Goal: Information Seeking & Learning: Learn about a topic

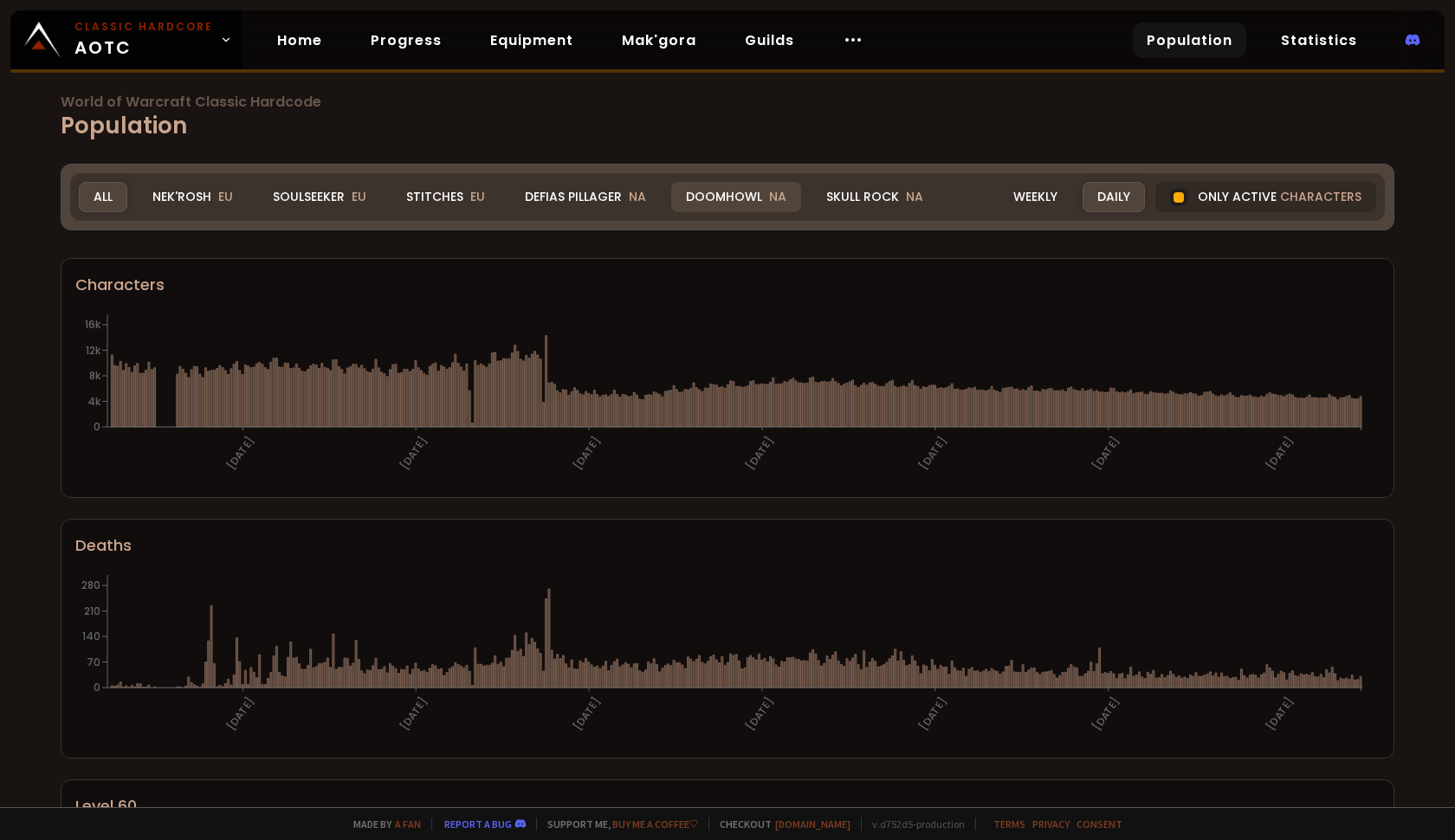
click at [707, 202] on div "Doomhowl NA" at bounding box center [736, 197] width 130 height 30
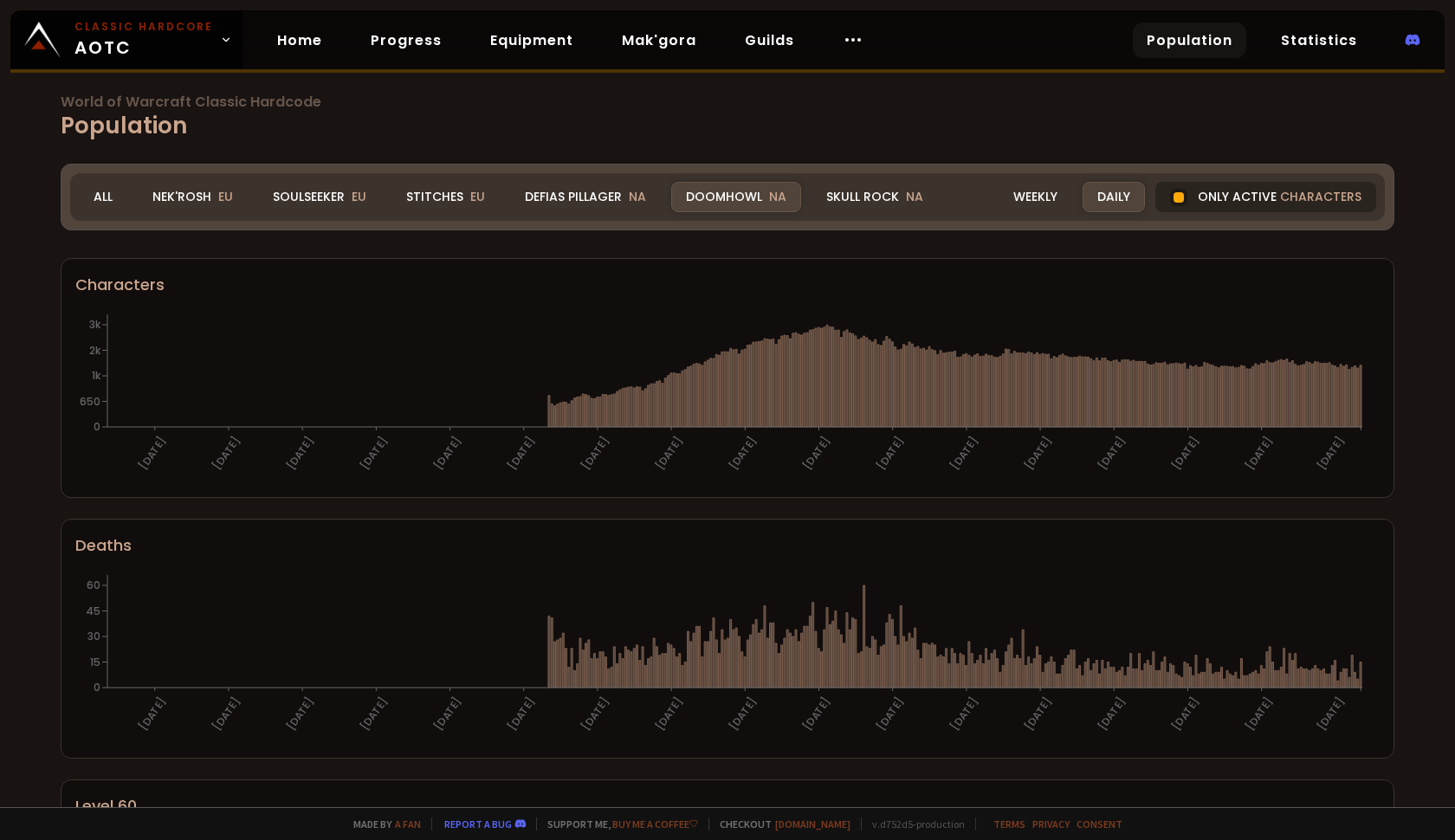
click at [1175, 199] on div at bounding box center [1178, 197] width 17 height 17
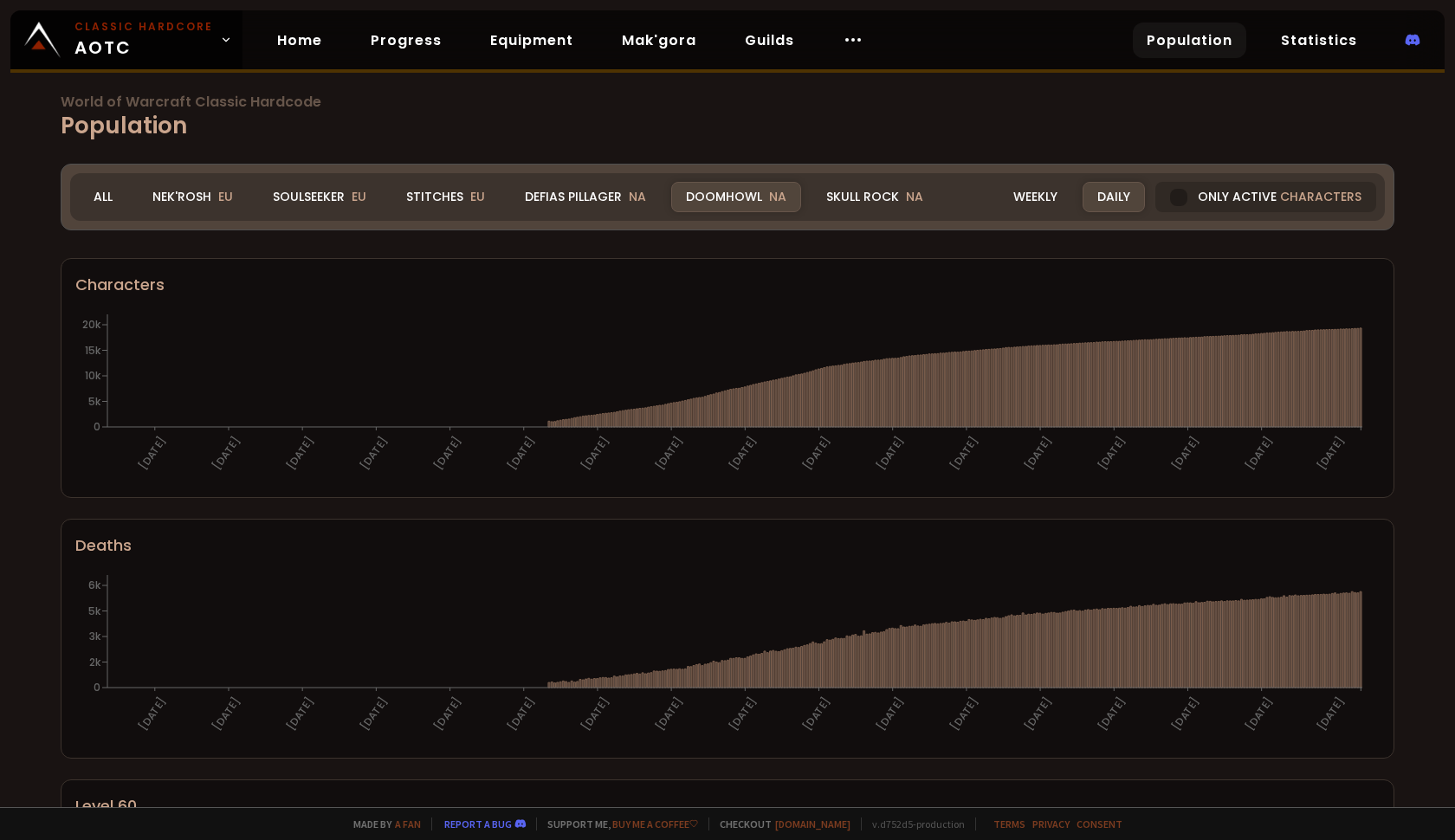
click at [1108, 197] on div "Daily" at bounding box center [1114, 197] width 62 height 30
click at [1107, 196] on div "Daily" at bounding box center [1114, 197] width 62 height 30
click at [1113, 197] on div "Daily" at bounding box center [1114, 197] width 62 height 30
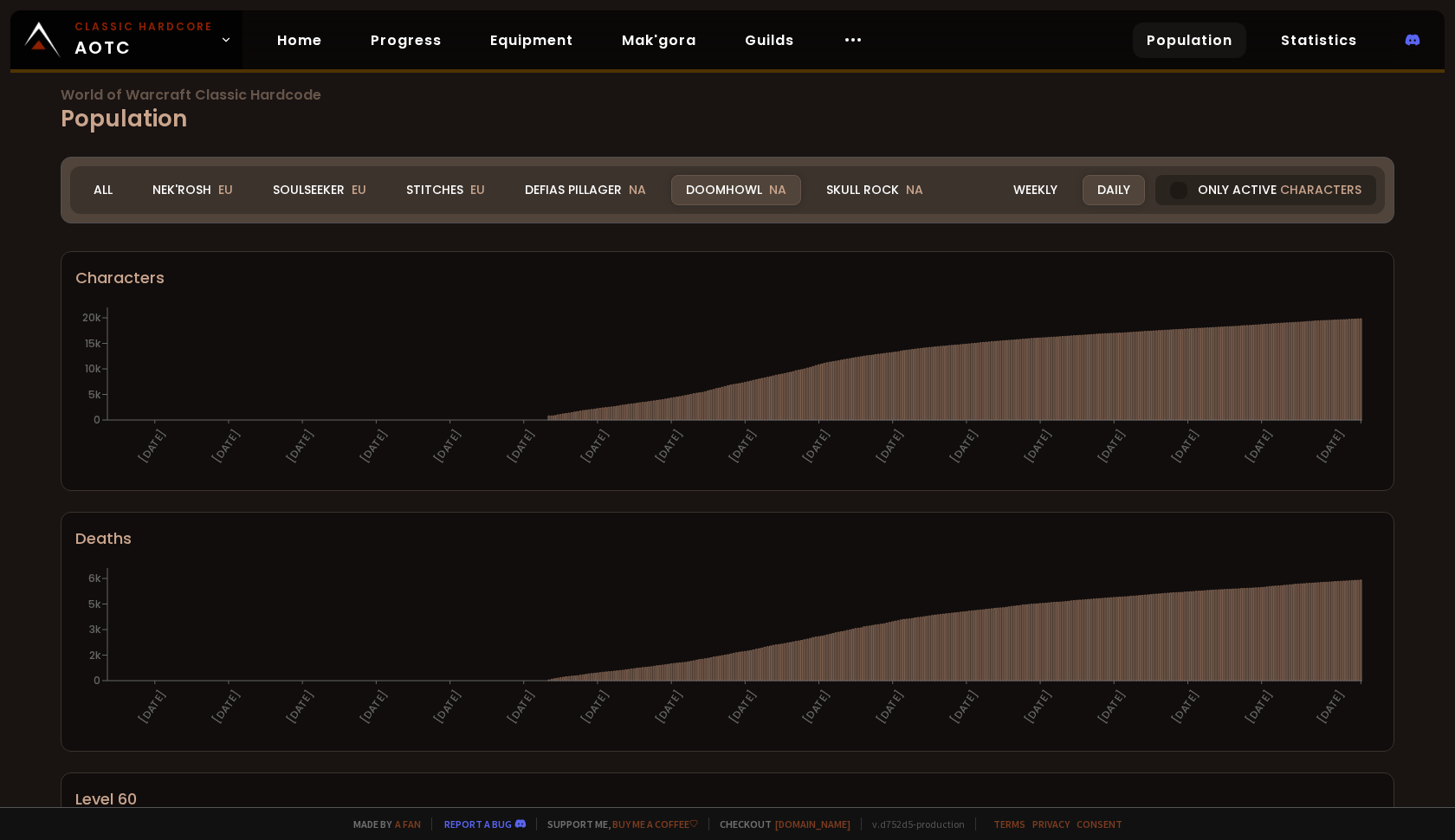
click at [1170, 198] on div at bounding box center [1178, 190] width 17 height 17
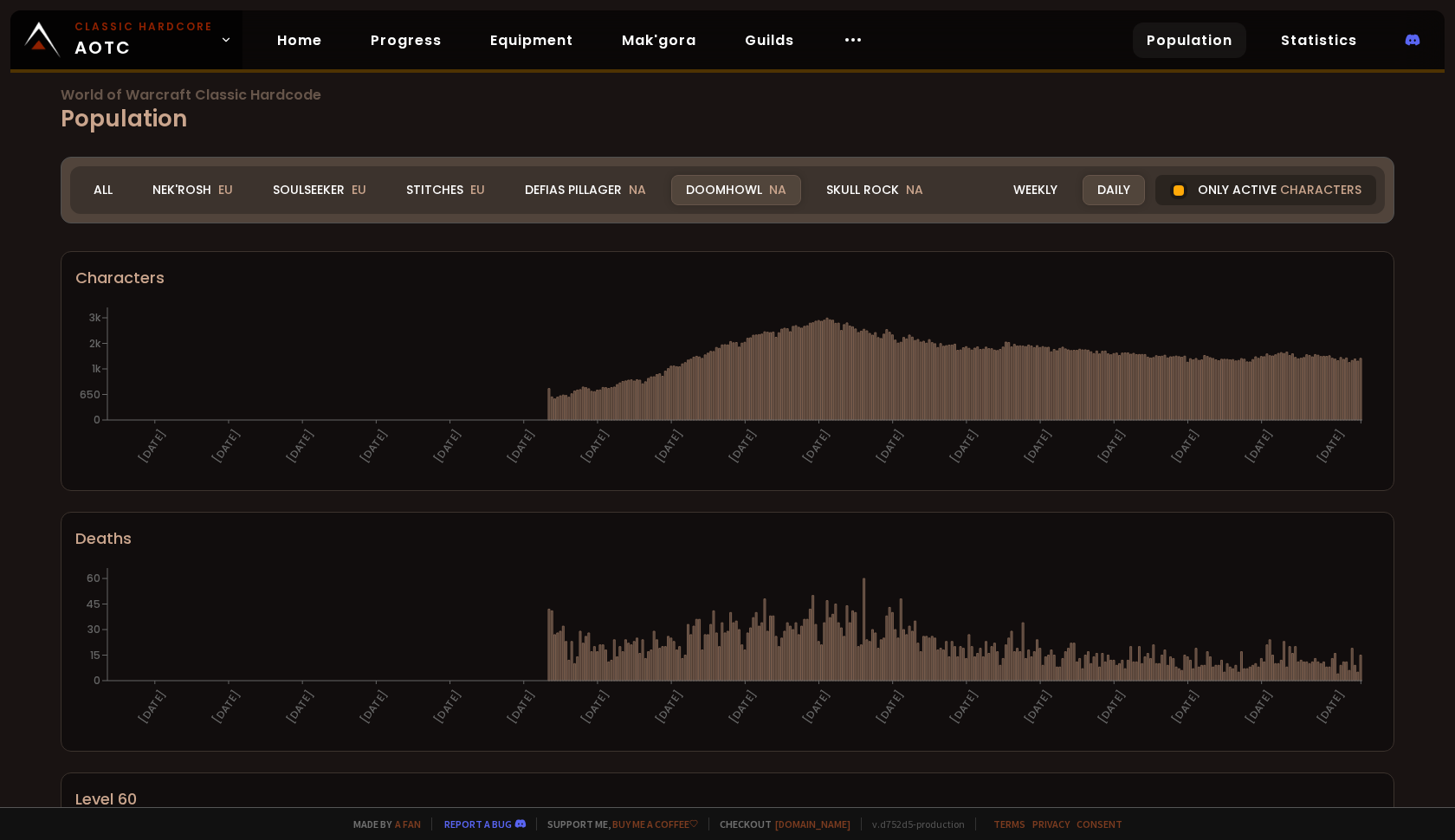
click at [1173, 192] on div at bounding box center [1179, 191] width 11 height 11
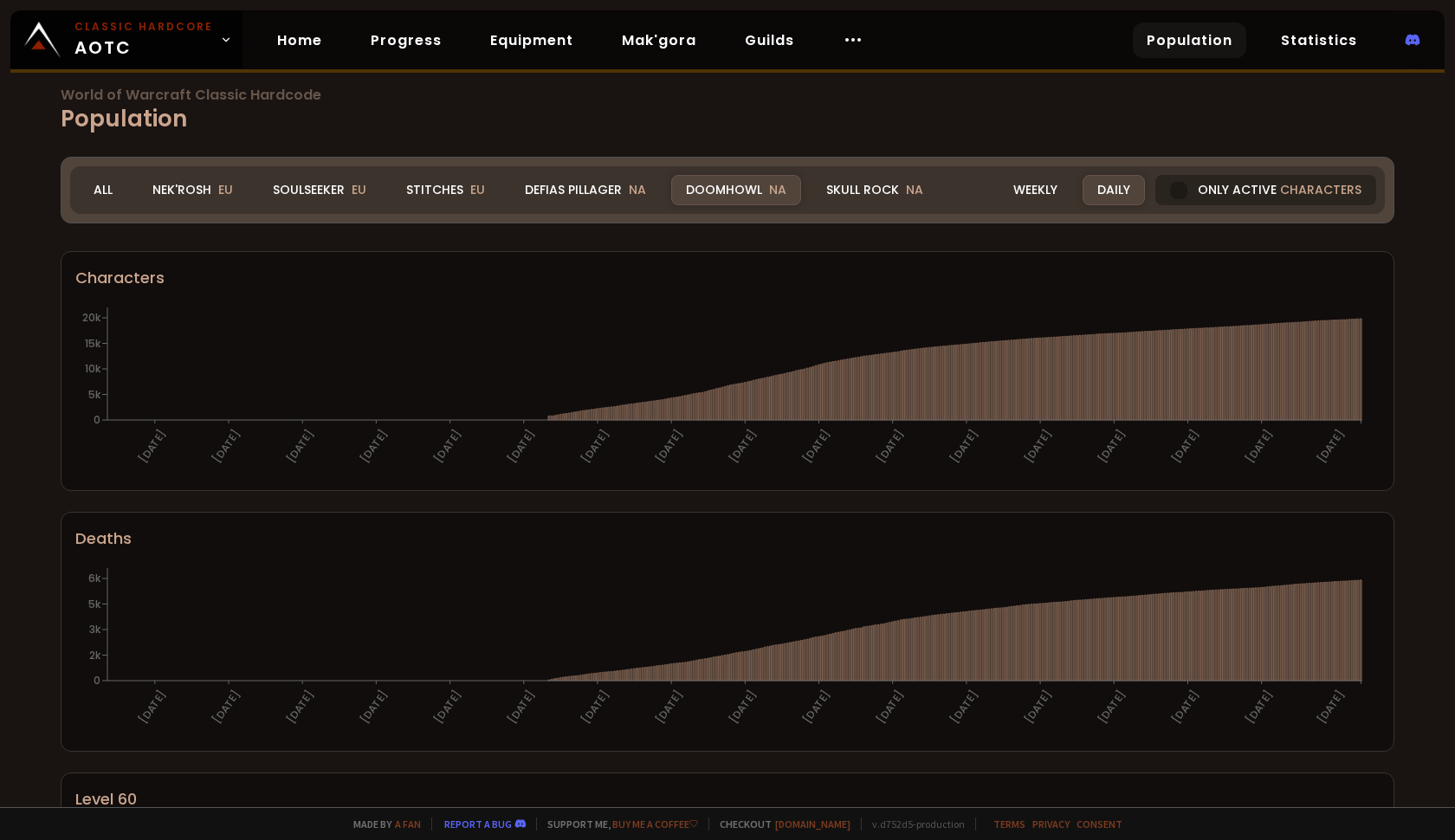
click at [1170, 195] on div at bounding box center [1178, 190] width 17 height 17
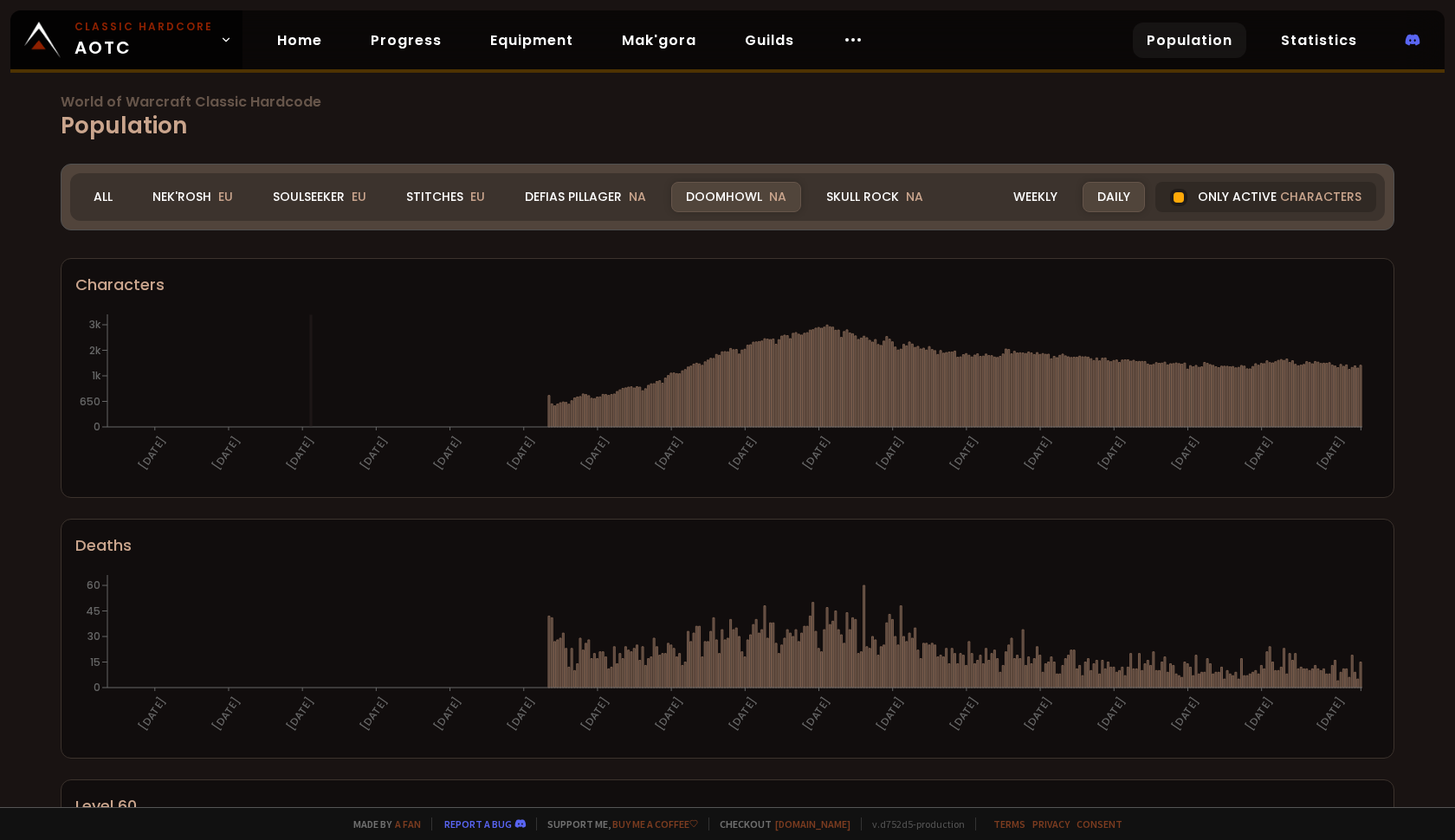
scroll to position [7, 0]
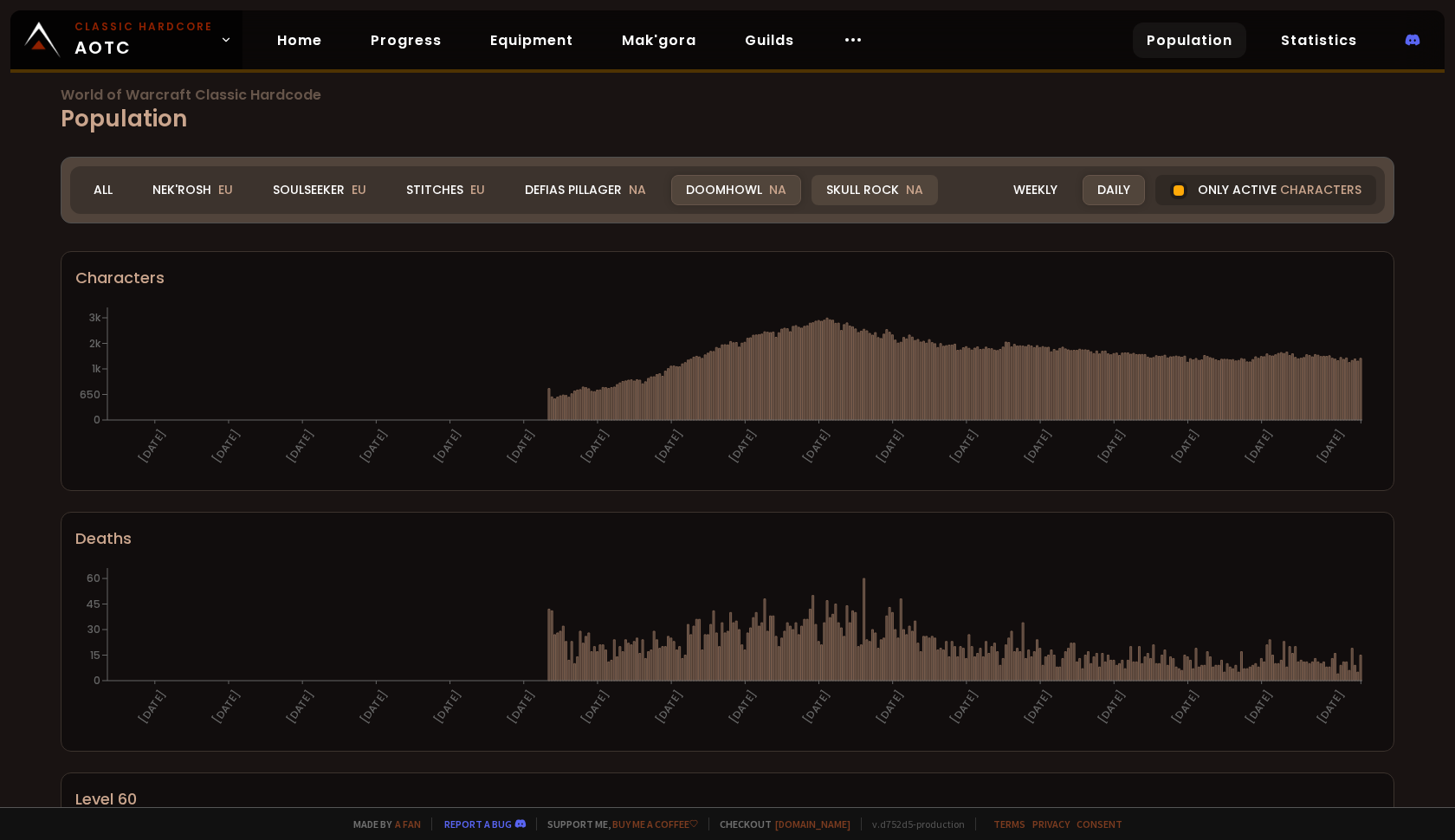
click at [836, 180] on div "Skull Rock NA" at bounding box center [875, 190] width 127 height 30
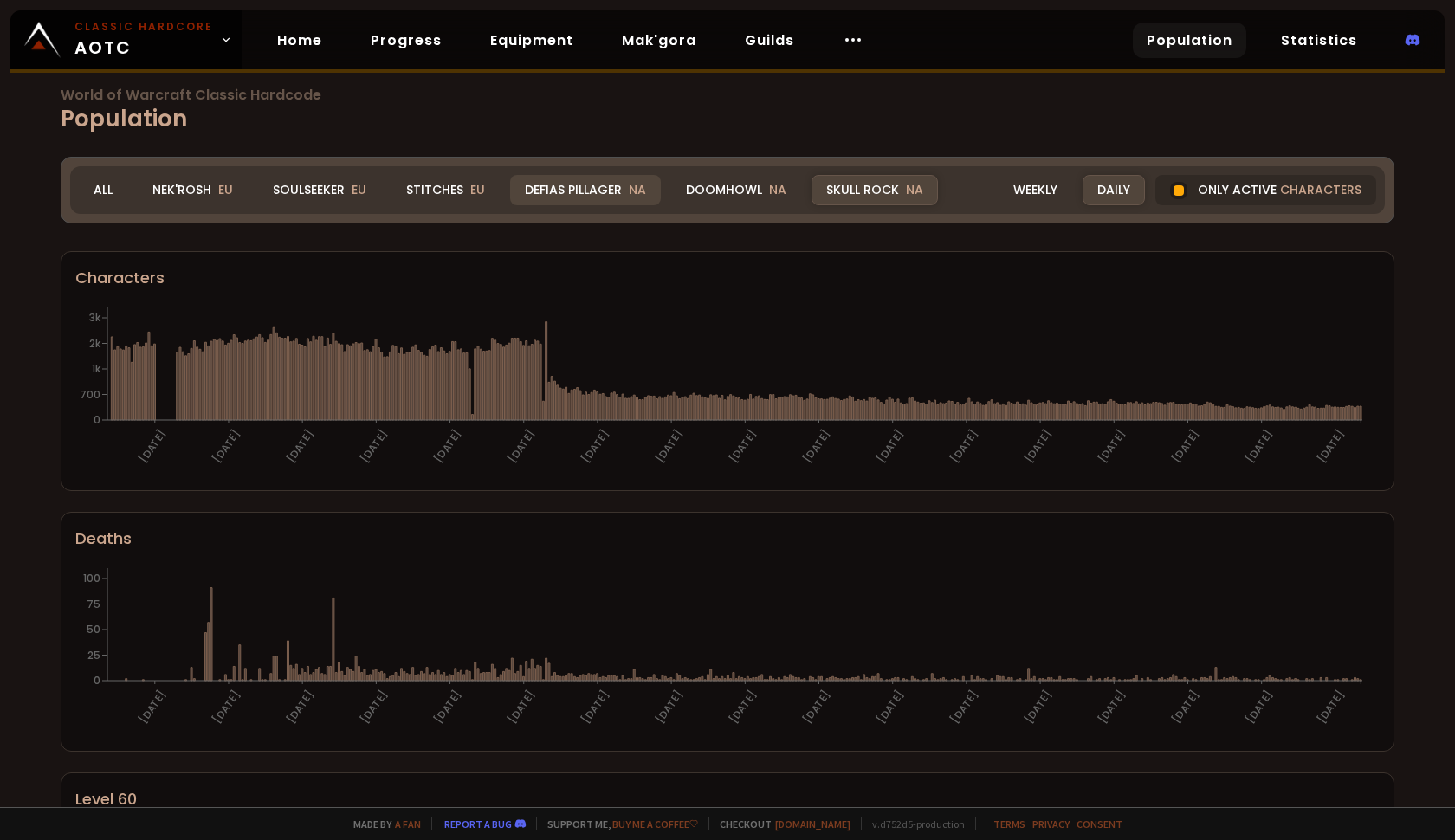
click at [614, 186] on div "Defias Pillager NA" at bounding box center [585, 190] width 151 height 30
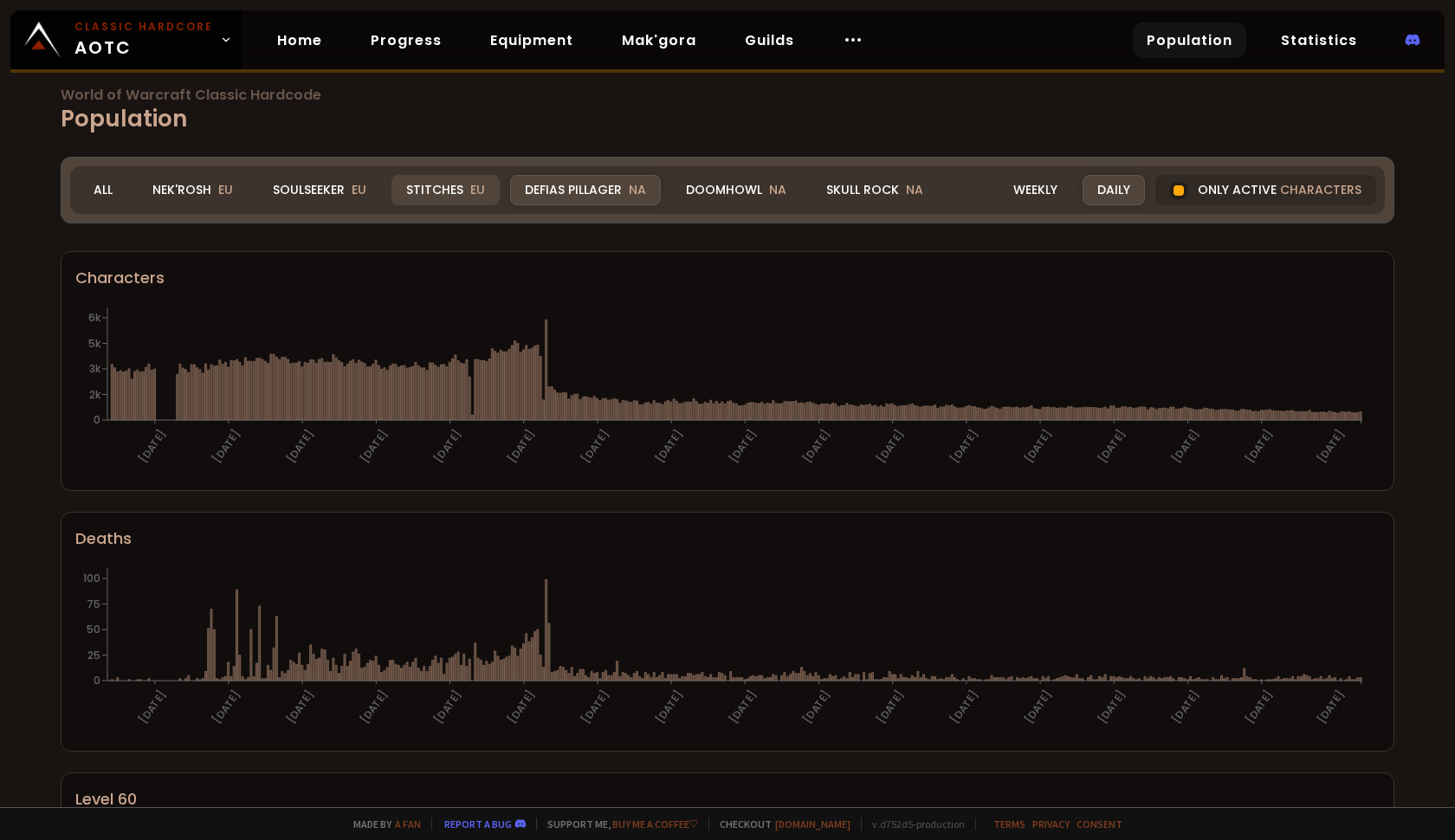
click at [425, 192] on div "Stitches EU" at bounding box center [445, 190] width 109 height 30
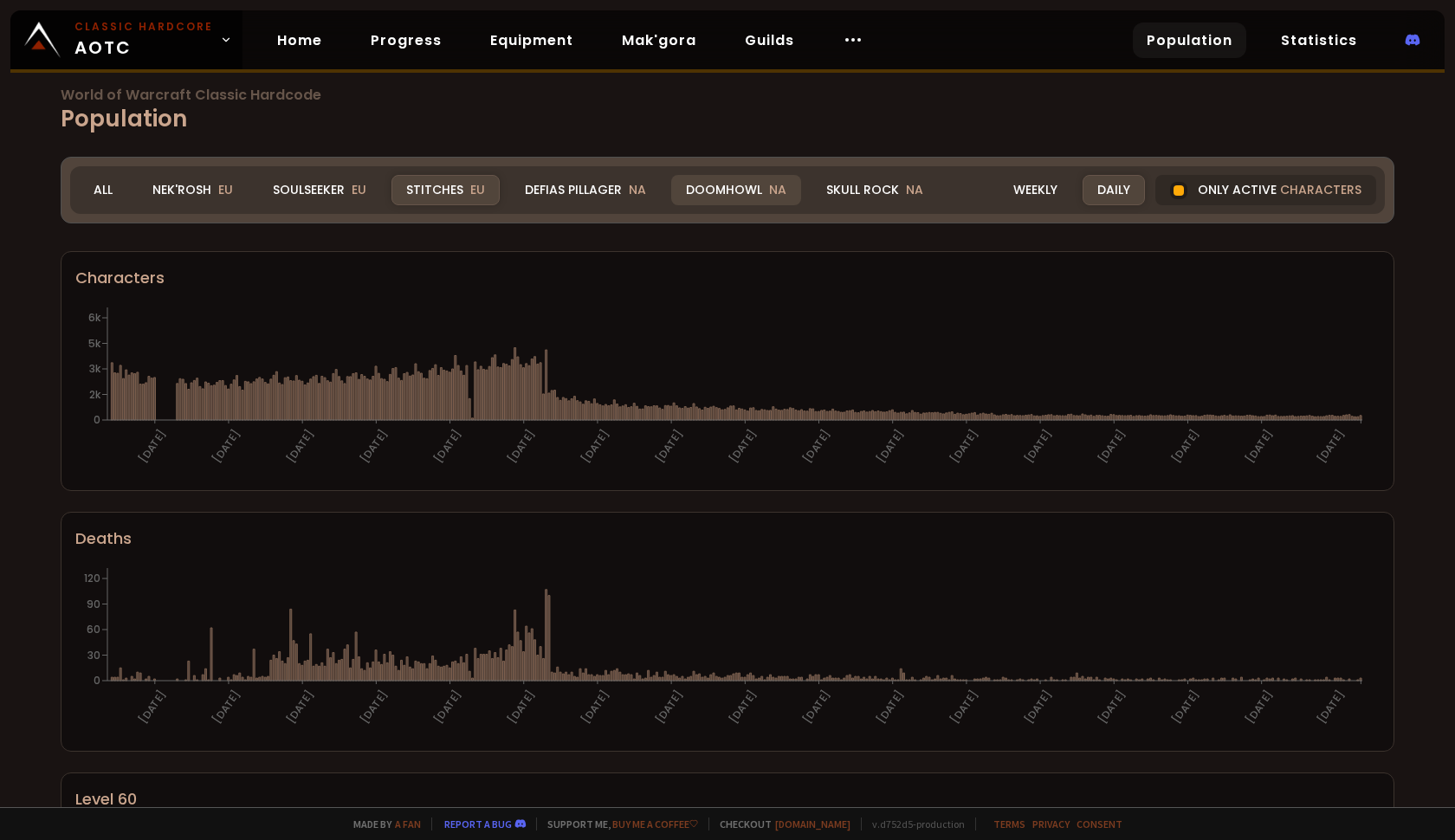
click at [723, 179] on div "Doomhowl NA" at bounding box center [736, 190] width 130 height 30
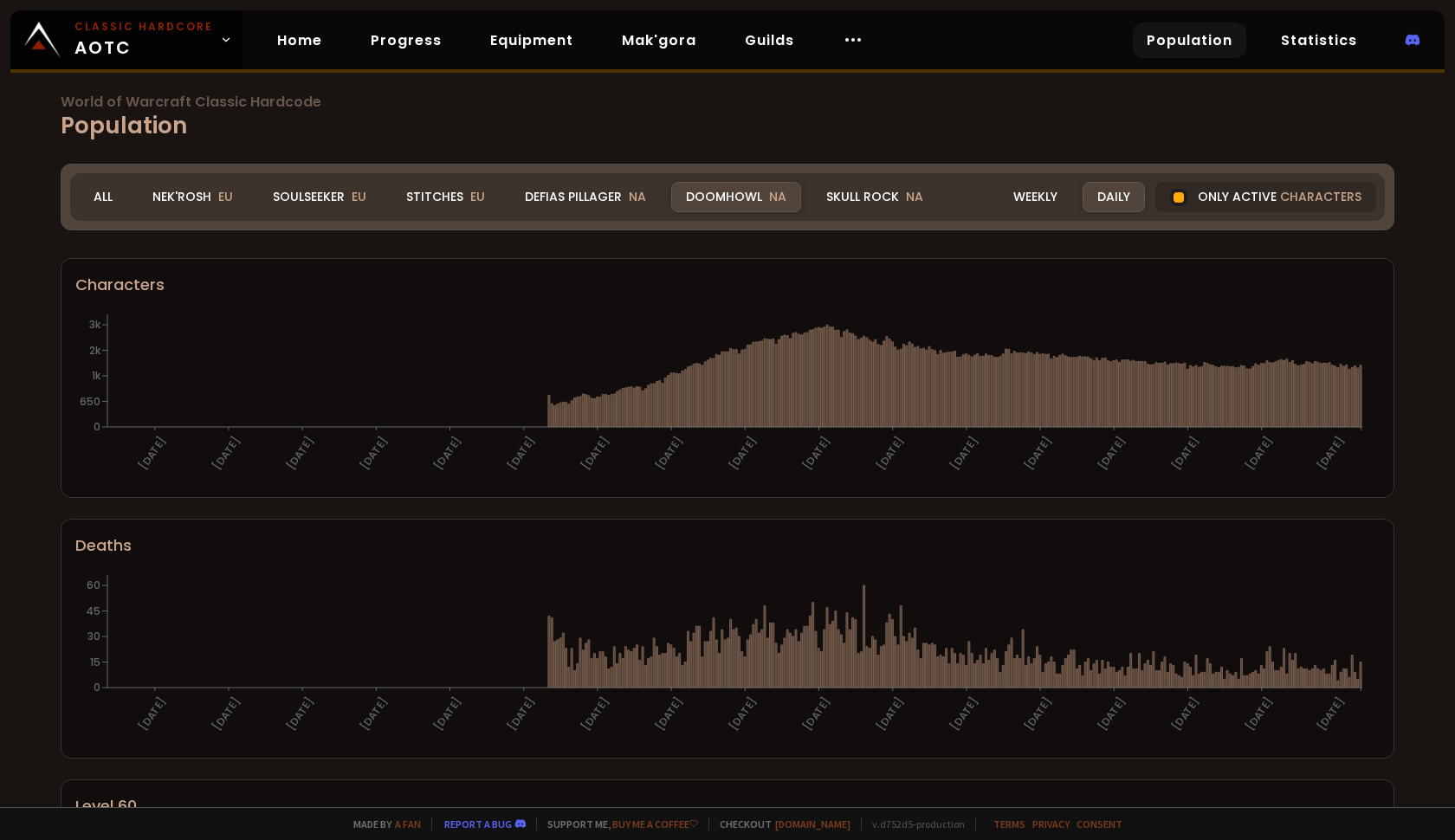
scroll to position [0, 0]
click at [152, 98] on span "World of Warcraft Classic Hardcode" at bounding box center [727, 102] width 1334 height 14
click at [650, 45] on link "Mak'gora" at bounding box center [658, 40] width 102 height 36
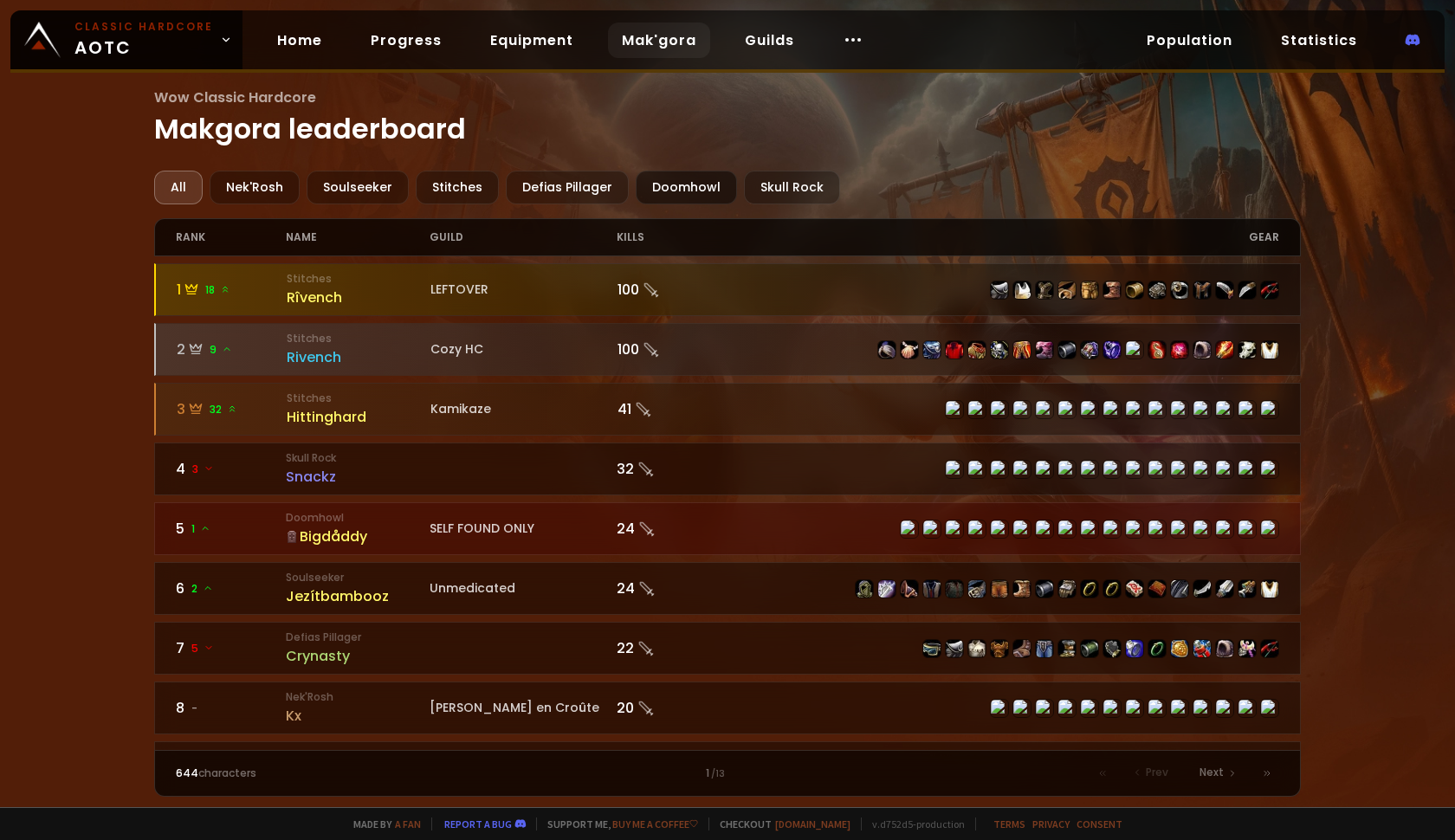
click at [647, 175] on div "Doomhowl" at bounding box center [687, 188] width 102 height 34
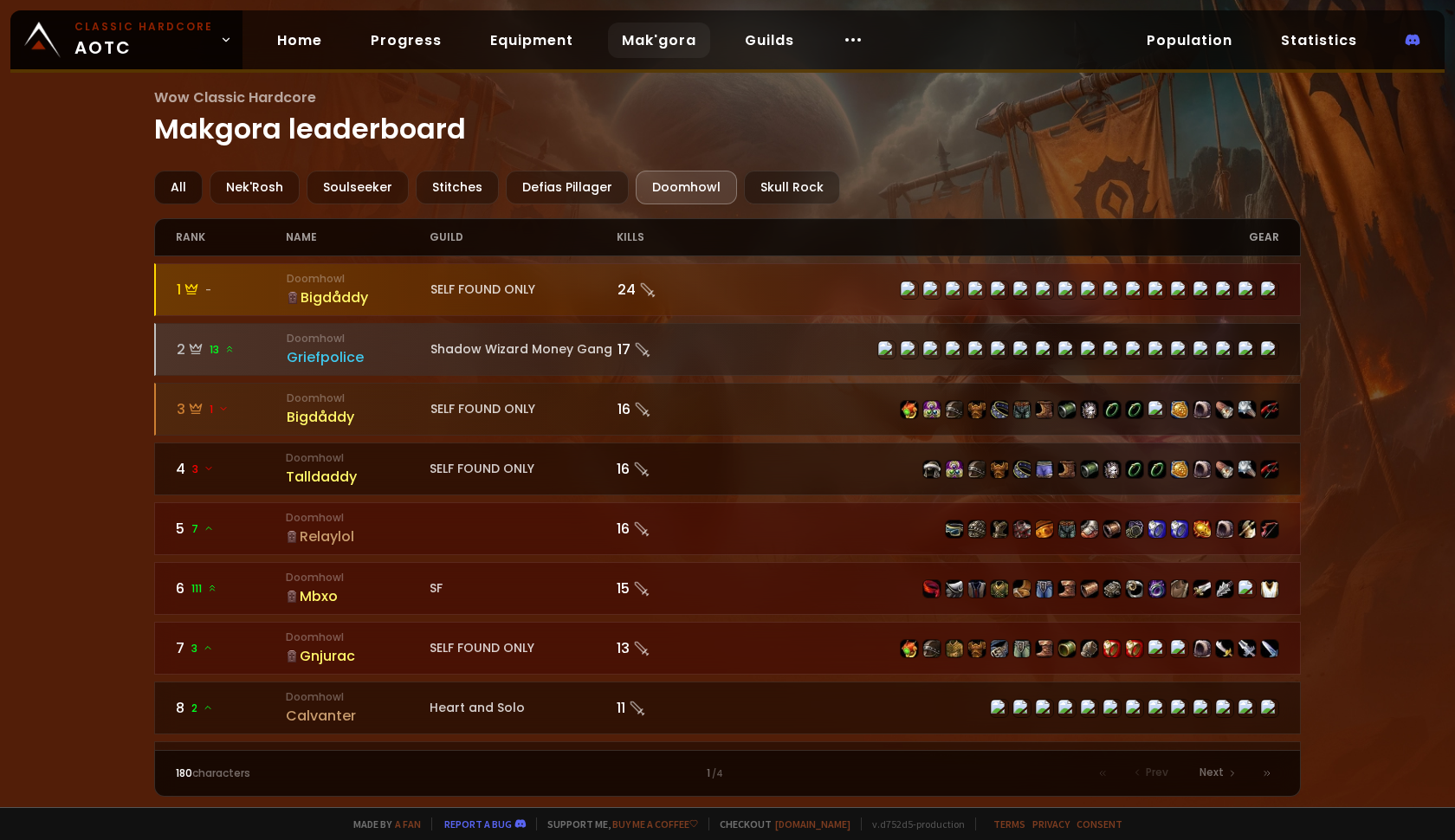
click at [192, 183] on div "All" at bounding box center [178, 188] width 48 height 34
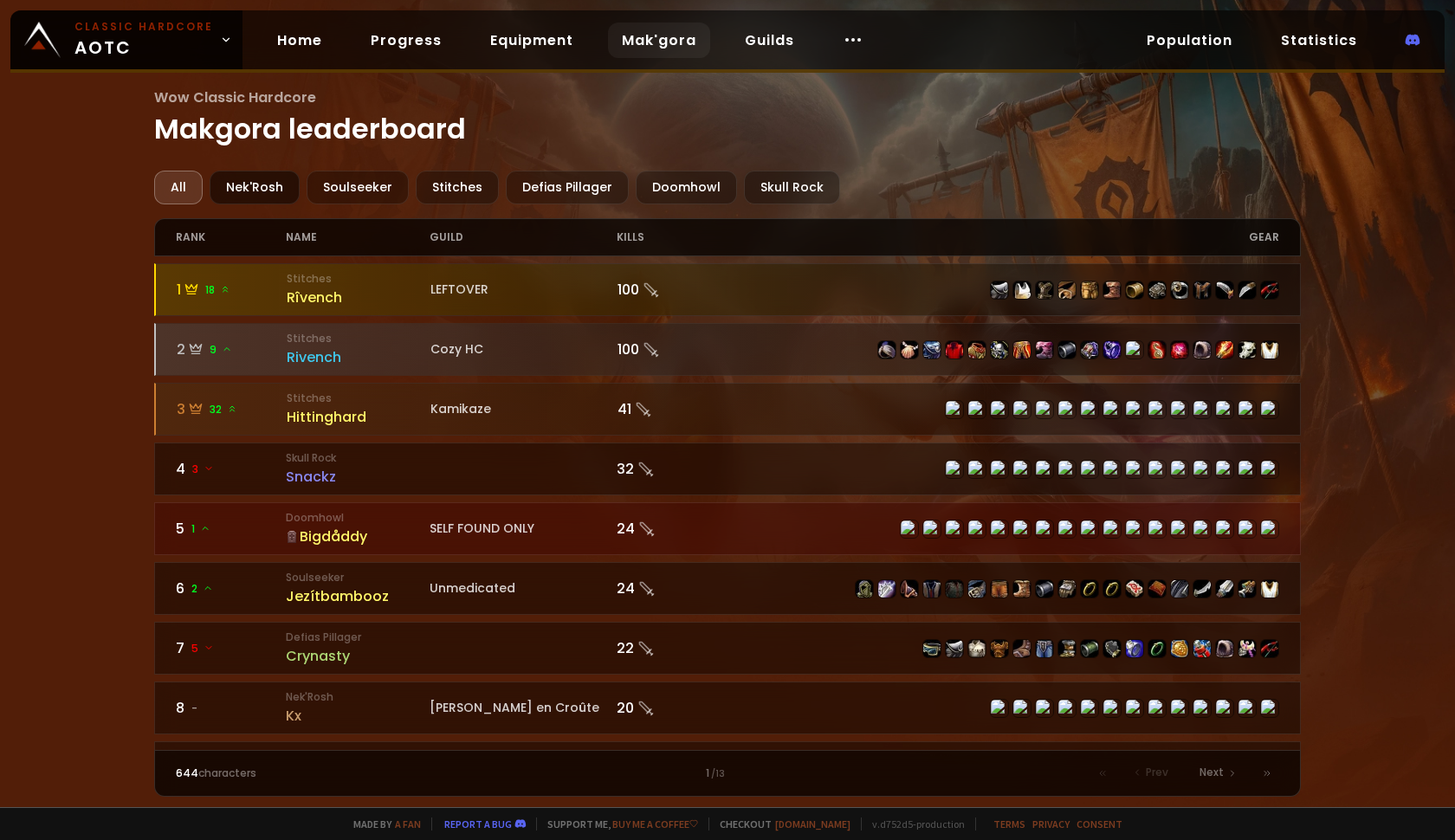
click at [245, 186] on div "Nek'Rosh" at bounding box center [254, 188] width 90 height 34
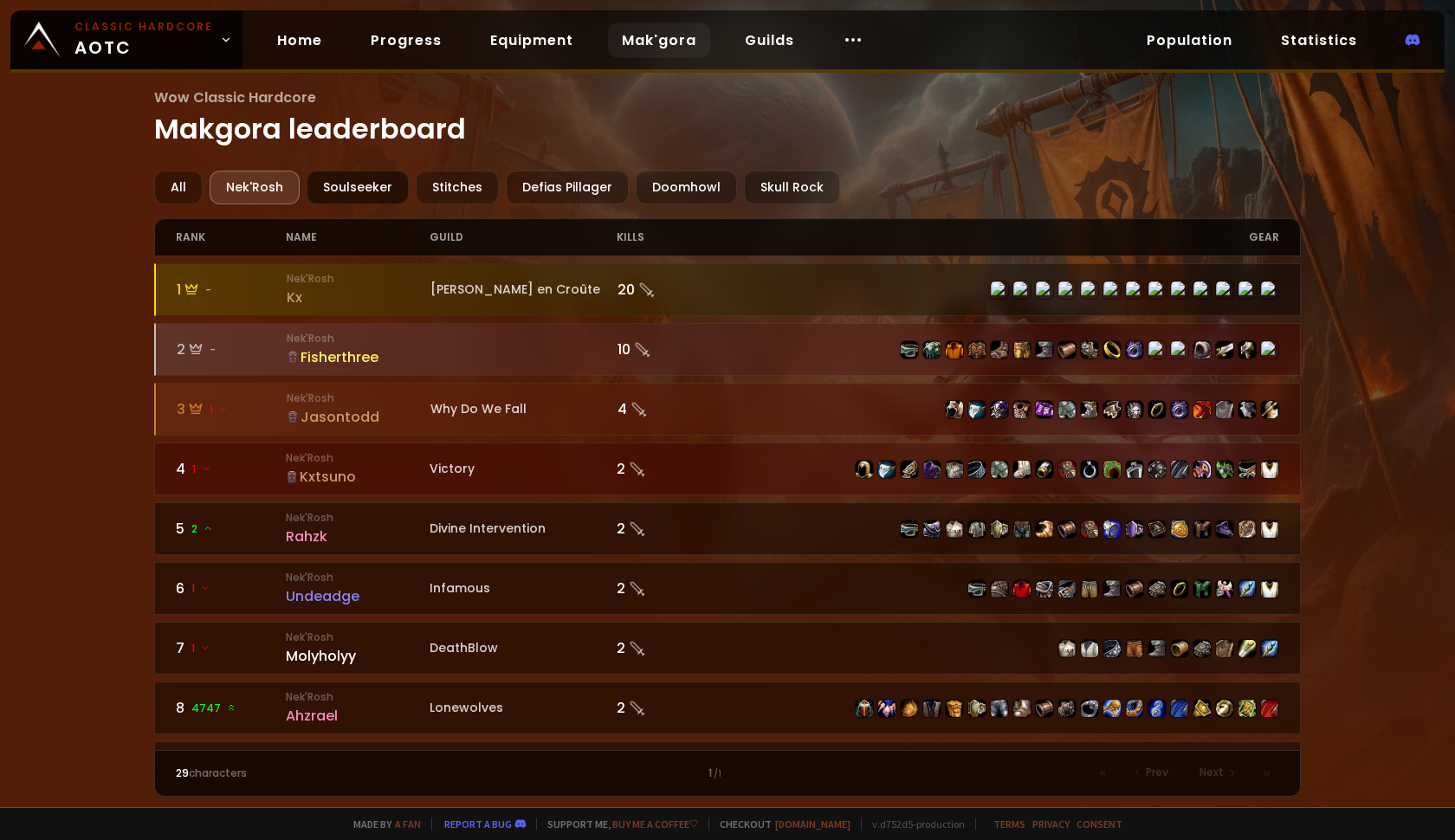
click at [353, 200] on div "Soulseeker" at bounding box center [357, 188] width 102 height 34
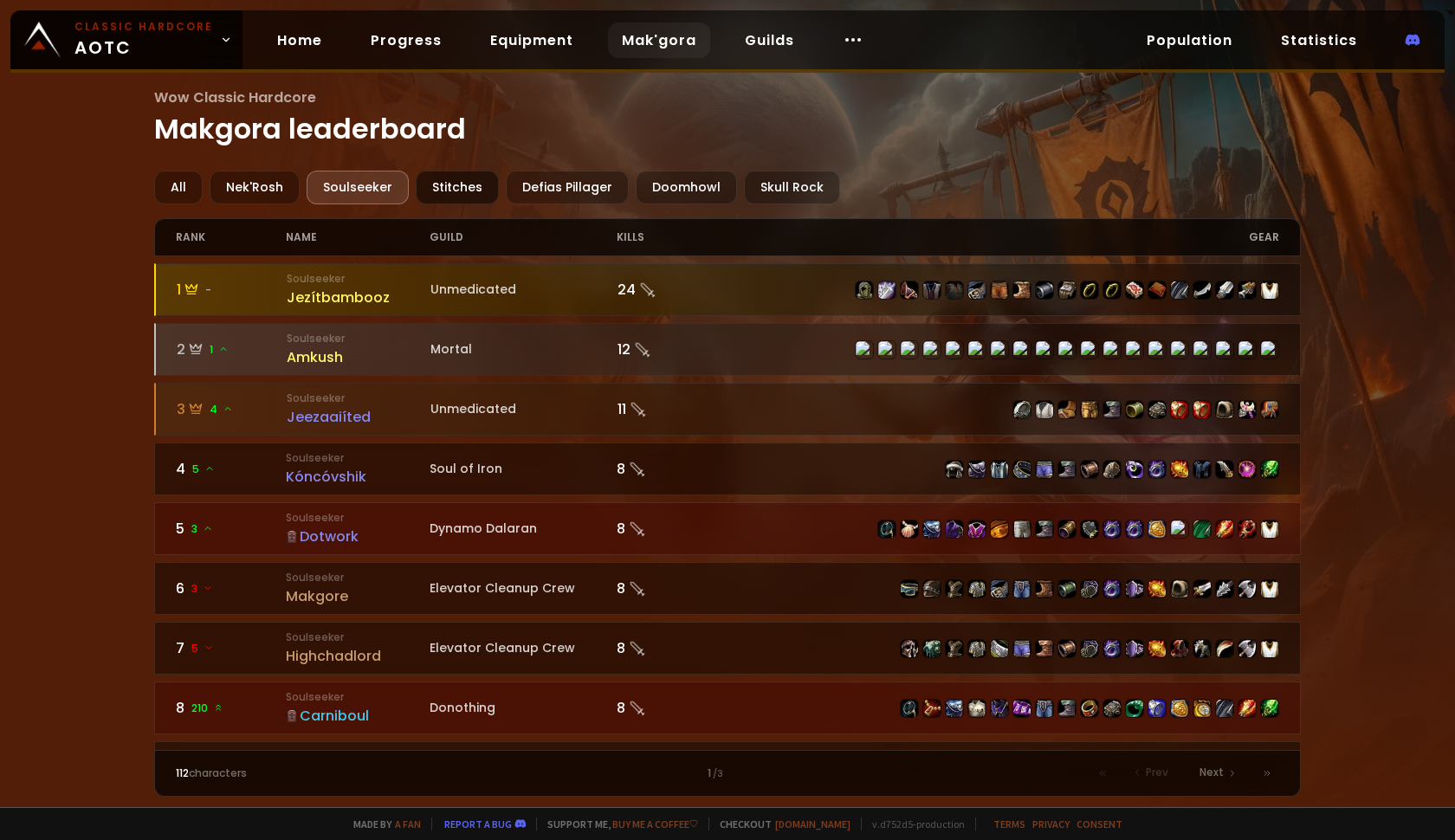
click at [469, 186] on div "Stitches" at bounding box center [457, 188] width 83 height 34
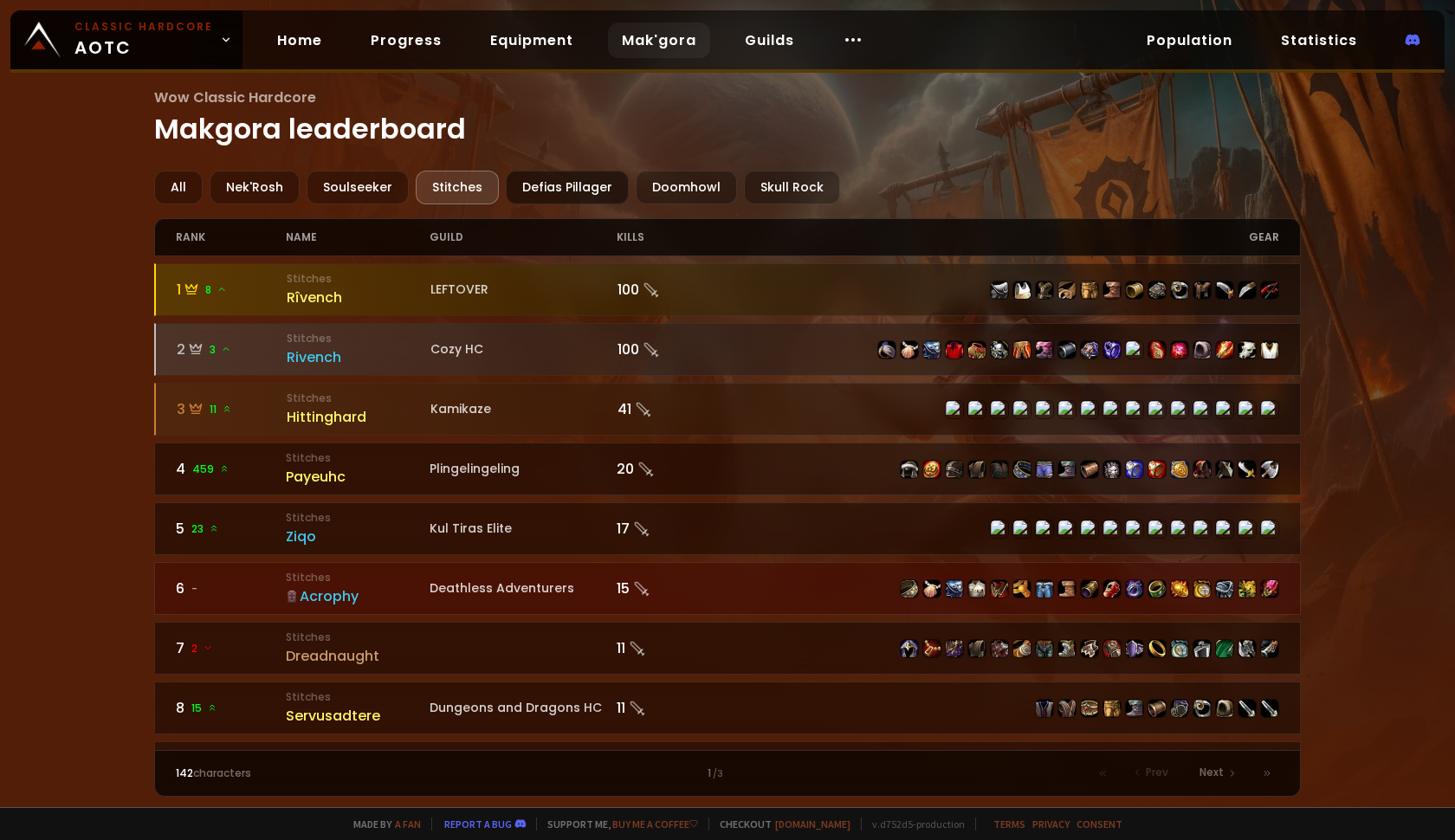
click at [573, 191] on div "Defias Pillager" at bounding box center [568, 188] width 123 height 34
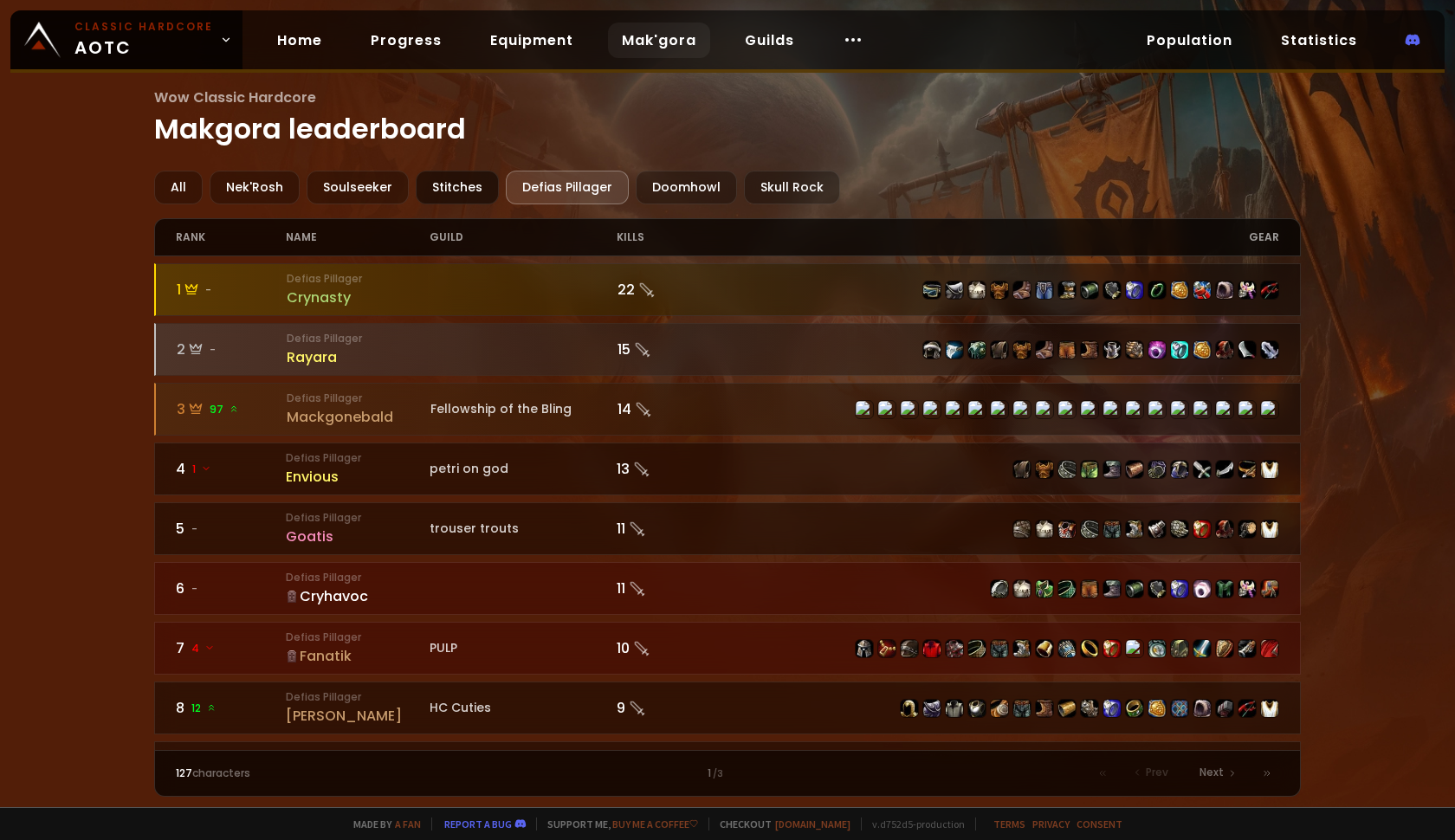
click at [464, 197] on div "Stitches" at bounding box center [457, 188] width 83 height 34
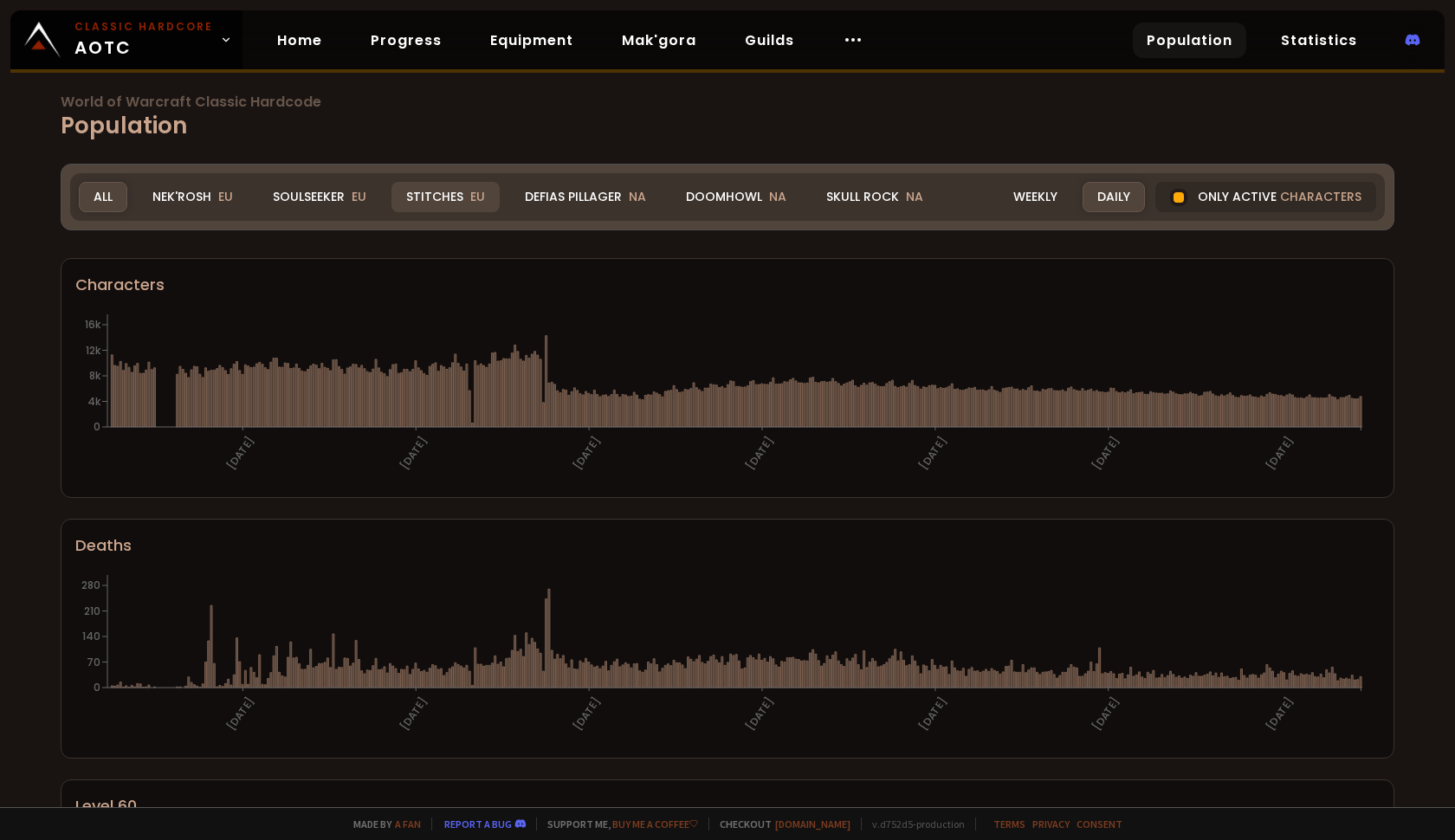
click at [461, 197] on div "Stitches EU" at bounding box center [445, 197] width 109 height 30
